Goal: Browse casually: Explore the website without a specific task or goal

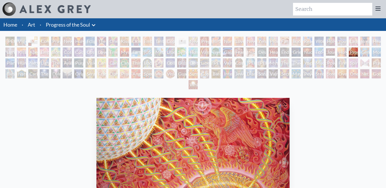
click at [54, 27] on link "Progress of the Soul" at bounding box center [68, 25] width 44 height 8
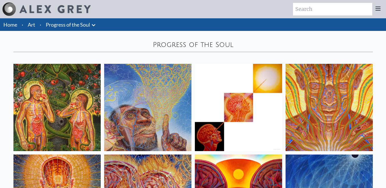
click at [34, 25] on link "Art" at bounding box center [31, 25] width 7 height 8
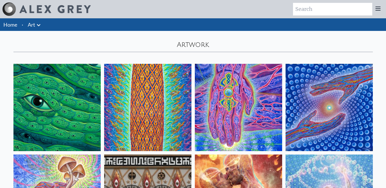
click at [38, 25] on icon at bounding box center [38, 25] width 3 height 2
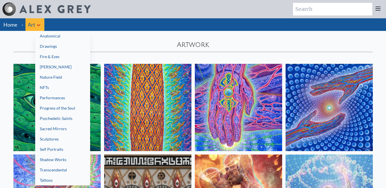
drag, startPoint x: 58, startPoint y: 119, endPoint x: 49, endPoint y: 108, distance: 14.4
drag, startPoint x: 49, startPoint y: 108, endPoint x: 53, endPoint y: 68, distance: 40.3
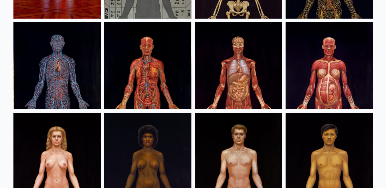
scroll to position [29, 0]
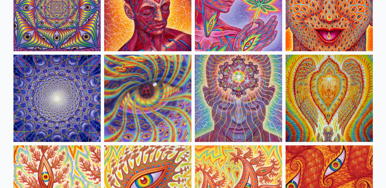
scroll to position [19, 0]
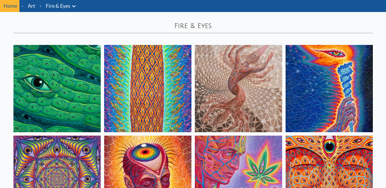
click at [64, 66] on img at bounding box center [56, 88] width 87 height 87
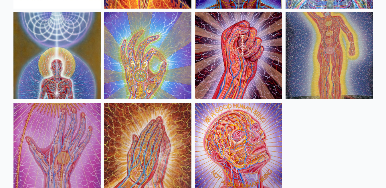
scroll to position [768, 0]
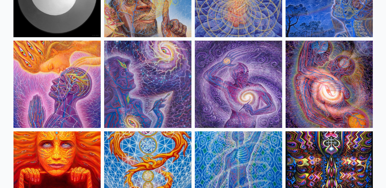
scroll to position [29, 0]
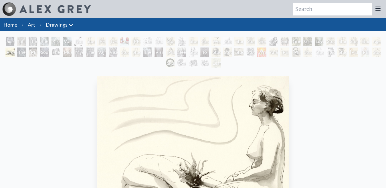
click at [9, 40] on div "Solstice Angel" at bounding box center [9, 41] width 9 height 9
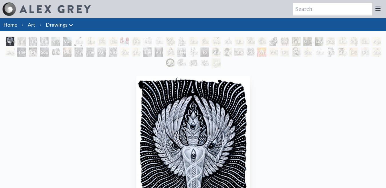
click at [43, 42] on div "The Medium" at bounding box center [44, 41] width 9 height 9
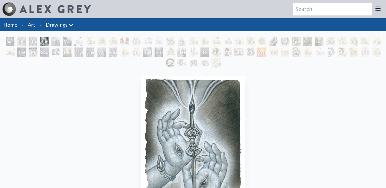
click at [71, 41] on div "Voice at [PERSON_NAME]" at bounding box center [67, 41] width 9 height 9
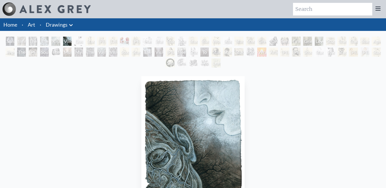
click at [95, 42] on div "Study of [PERSON_NAME] [PERSON_NAME]" at bounding box center [90, 41] width 9 height 9
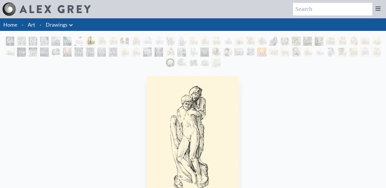
click at [95, 43] on div "Study of [PERSON_NAME] [PERSON_NAME]" at bounding box center [90, 41] width 9 height 9
click at [186, 52] on div "Beethoven" at bounding box center [181, 52] width 9 height 9
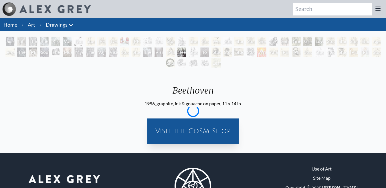
click at [133, 54] on div "Study of [PERSON_NAME] The Kiss" at bounding box center [135, 52] width 9 height 9
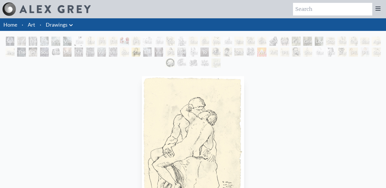
click at [18, 53] on div "The Transcendental Artist" at bounding box center [21, 52] width 9 height 9
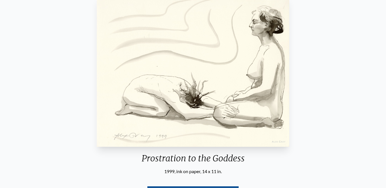
scroll to position [29, 0]
